Goal: Information Seeking & Learning: Understand process/instructions

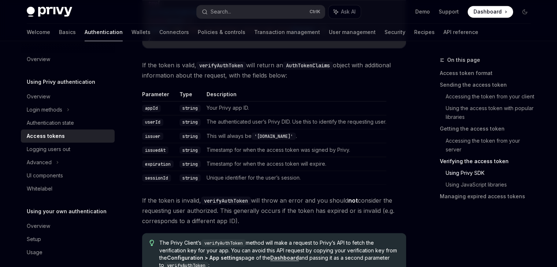
scroll to position [1260, 0]
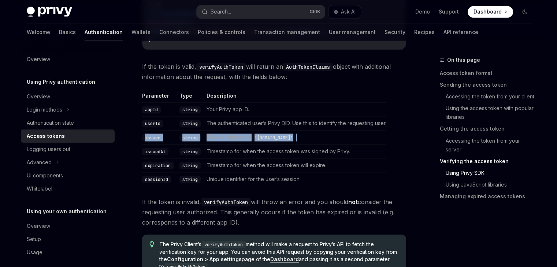
drag, startPoint x: 289, startPoint y: 135, endPoint x: 146, endPoint y: 129, distance: 143.3
click at [146, 130] on tr "issuer string This will always be '[DOMAIN_NAME]' ." at bounding box center [264, 137] width 244 height 14
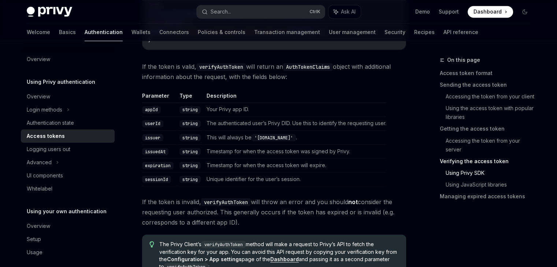
click at [328, 122] on td "The authenticated user’s Privy DID. Use this to identify the requesting user." at bounding box center [295, 123] width 183 height 14
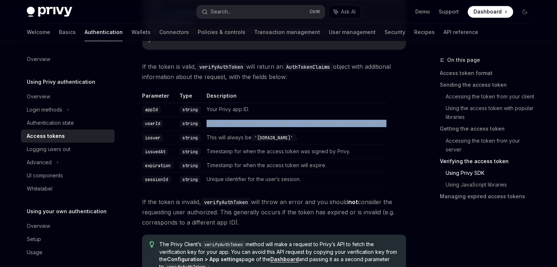
click at [328, 122] on td "The authenticated user’s Privy DID. Use this to identify the requesting user." at bounding box center [295, 123] width 183 height 14
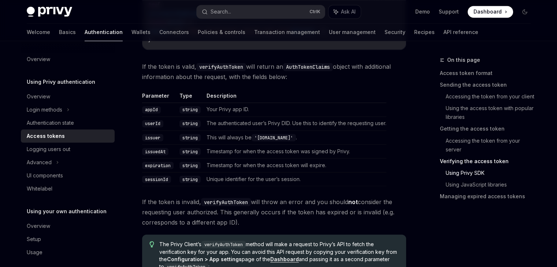
click at [231, 107] on td "Your Privy app ID." at bounding box center [295, 110] width 183 height 14
click at [231, 133] on td "This will always be '[DOMAIN_NAME]' ." at bounding box center [295, 137] width 183 height 14
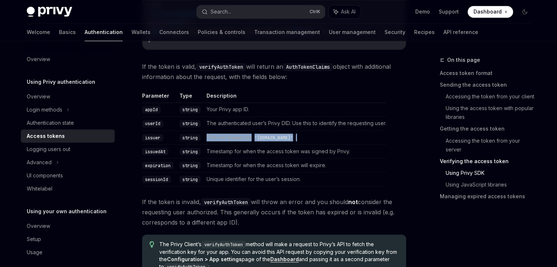
click at [231, 133] on td "This will always be '[DOMAIN_NAME]' ." at bounding box center [295, 137] width 183 height 14
click at [227, 152] on td "Timestamp for when the access token was signed by Privy." at bounding box center [295, 151] width 183 height 14
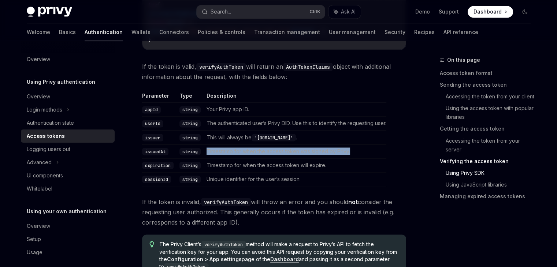
click at [227, 152] on td "Timestamp for when the access token was signed by Privy." at bounding box center [295, 151] width 183 height 14
click at [225, 163] on td "Timestamp for when the access token will expire." at bounding box center [295, 165] width 183 height 14
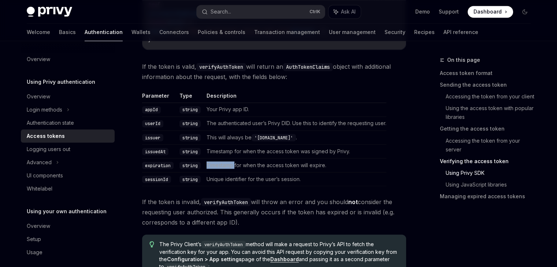
click at [225, 163] on td "Timestamp for when the access token will expire." at bounding box center [295, 165] width 183 height 14
click at [222, 178] on td "Unique identifier for the user’s session." at bounding box center [295, 179] width 183 height 14
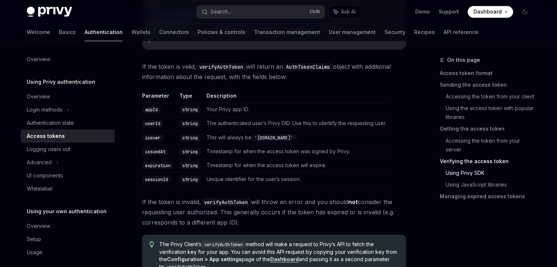
click at [330, 210] on span "If the token is invalid, verifyAuthToken will throw an error and you should not…" at bounding box center [274, 212] width 264 height 31
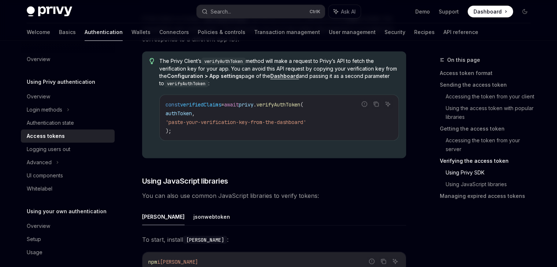
scroll to position [1443, 0]
click at [375, 104] on icon "Copy the contents from the code block" at bounding box center [377, 105] width 4 height 4
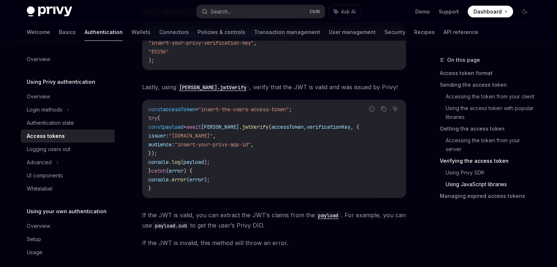
scroll to position [1698, 0]
